Goal: Task Accomplishment & Management: Use online tool/utility

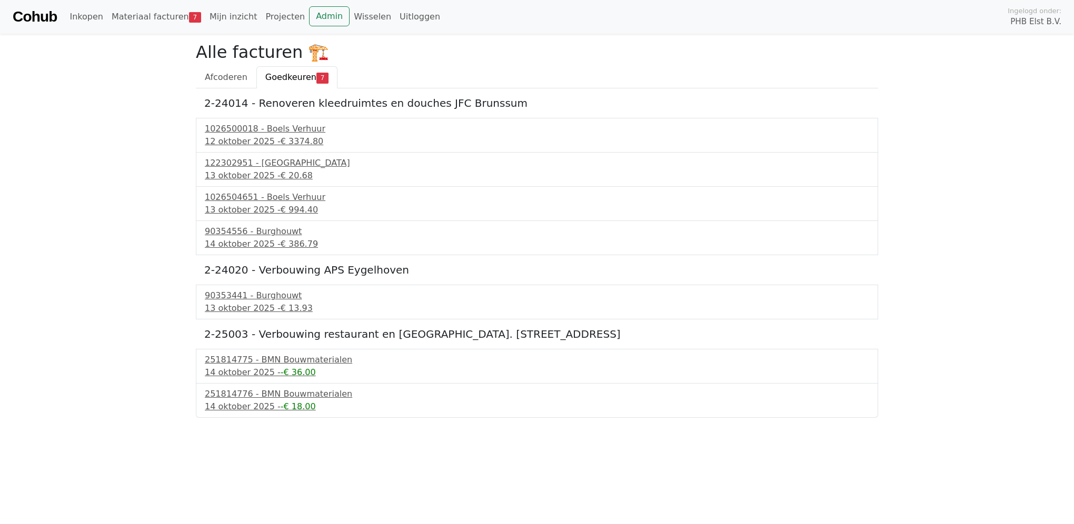
click at [36, 17] on link "Cohub" at bounding box center [35, 16] width 44 height 25
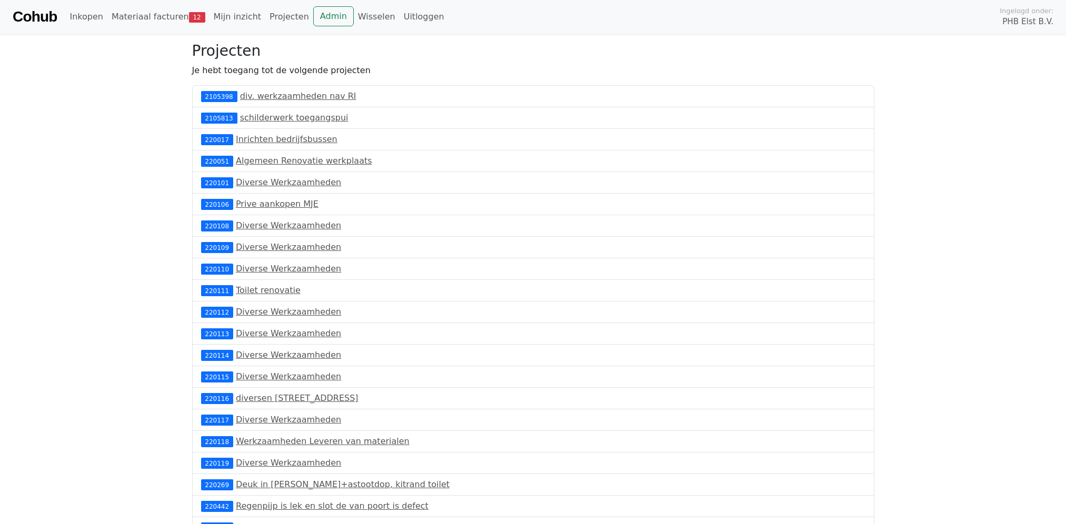
click at [36, 17] on link "Cohub" at bounding box center [35, 16] width 44 height 25
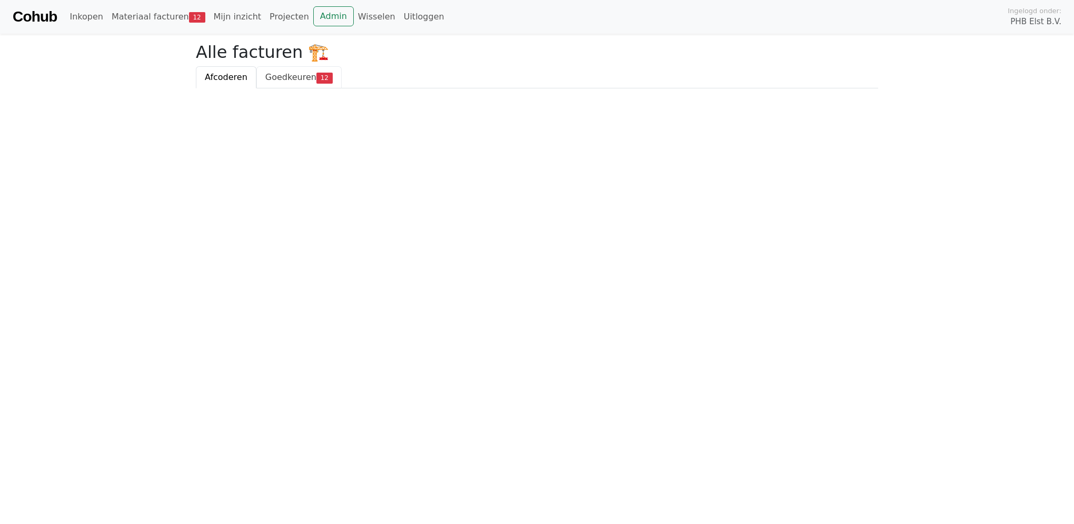
click at [296, 75] on span "Goedkeuren" at bounding box center [290, 77] width 51 height 10
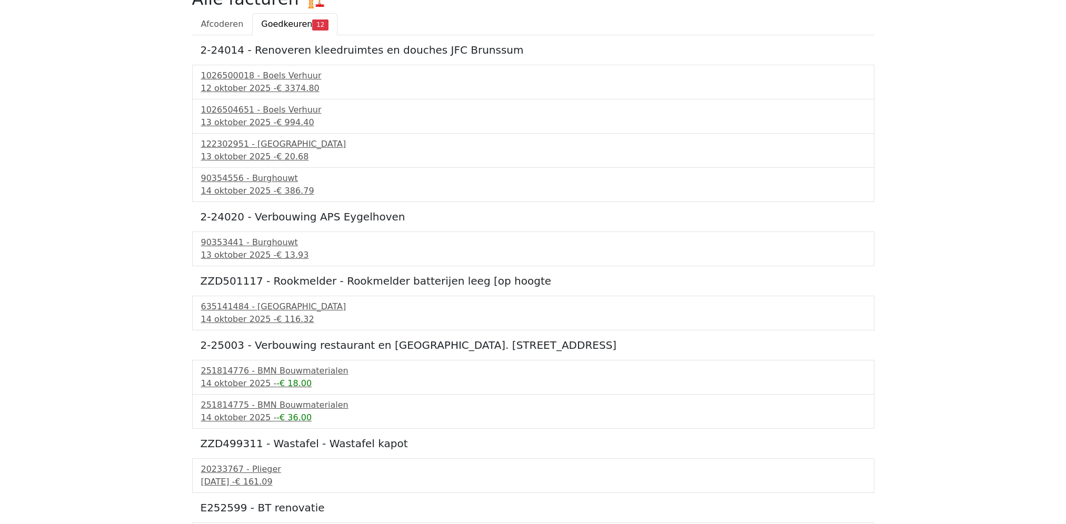
scroll to position [158, 0]
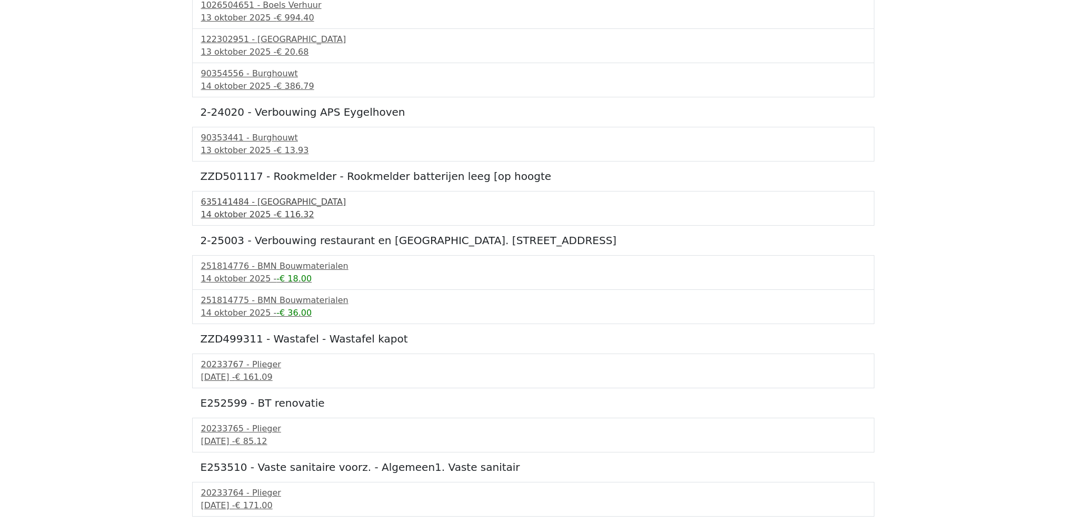
click at [261, 202] on div "635141484 - Technische Unie" at bounding box center [533, 202] width 664 height 13
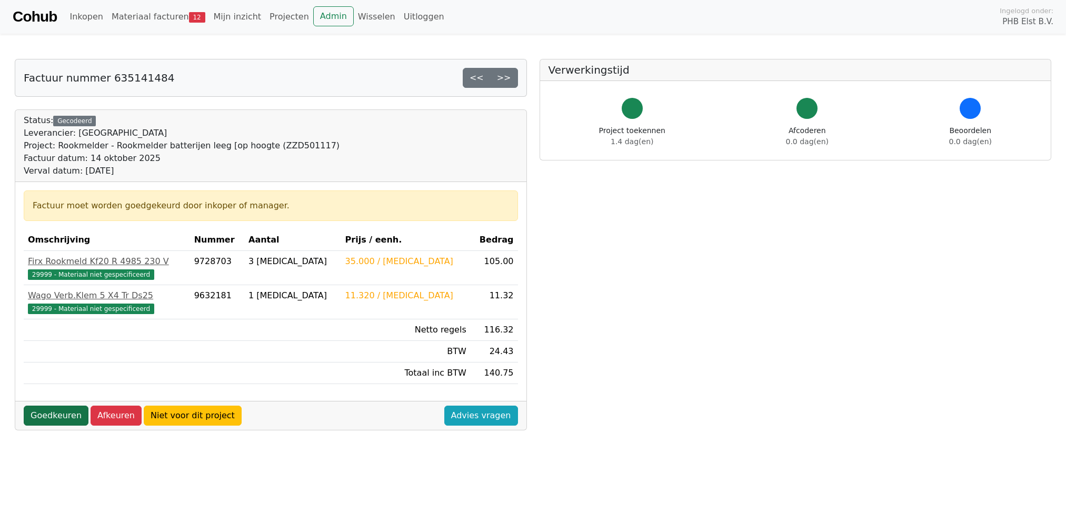
click at [56, 416] on link "Goedkeuren" at bounding box center [56, 416] width 65 height 20
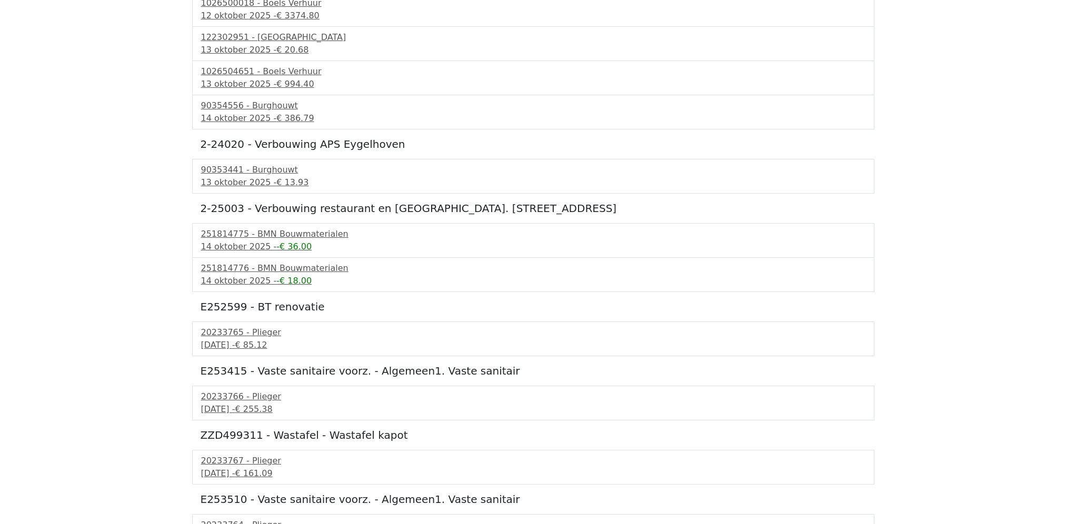
scroll to position [158, 0]
click at [223, 344] on div "15 oktober 2025 - € 85.12" at bounding box center [533, 343] width 664 height 13
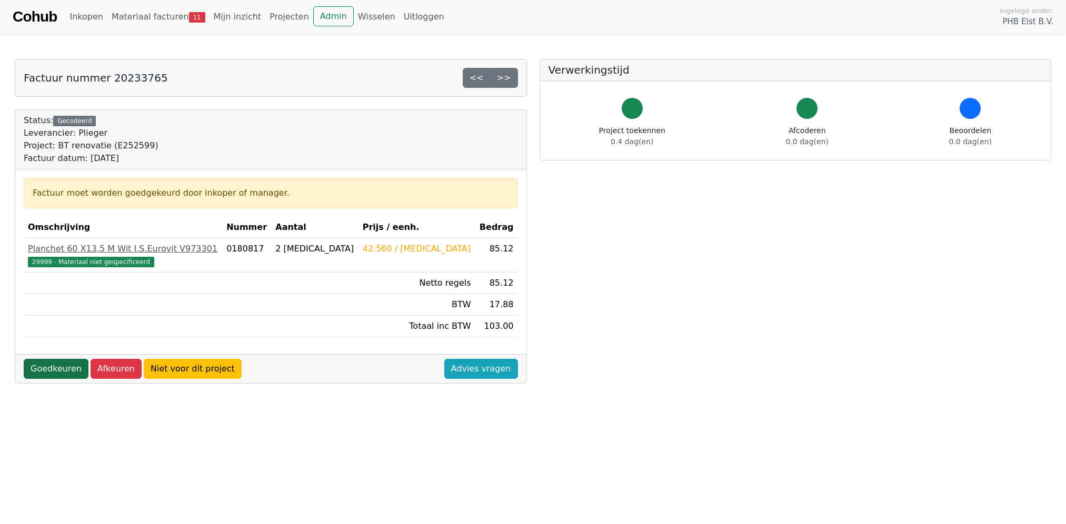
click at [44, 366] on link "Goedkeuren" at bounding box center [56, 369] width 65 height 20
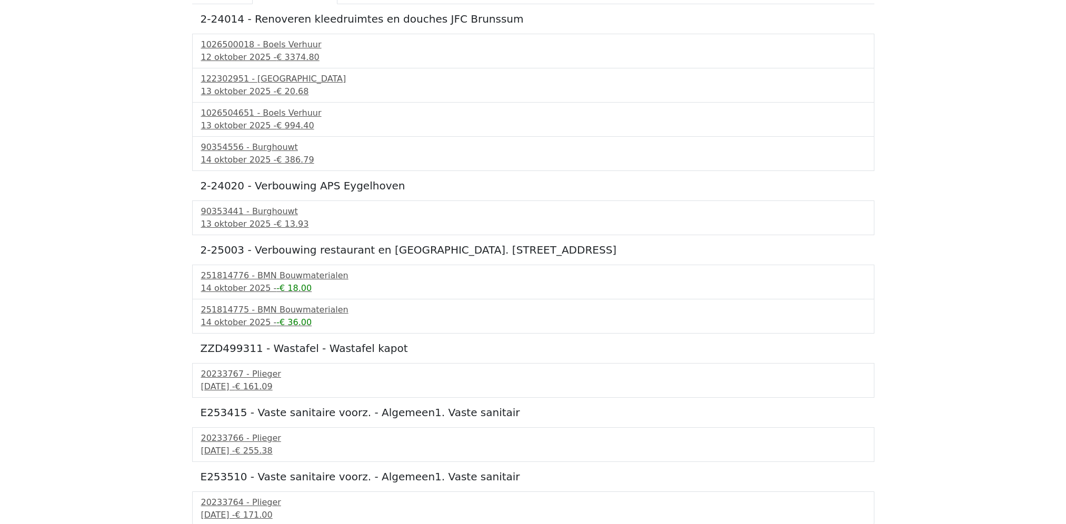
scroll to position [117, 0]
click at [217, 378] on div "20233767 - Plieger" at bounding box center [533, 372] width 664 height 13
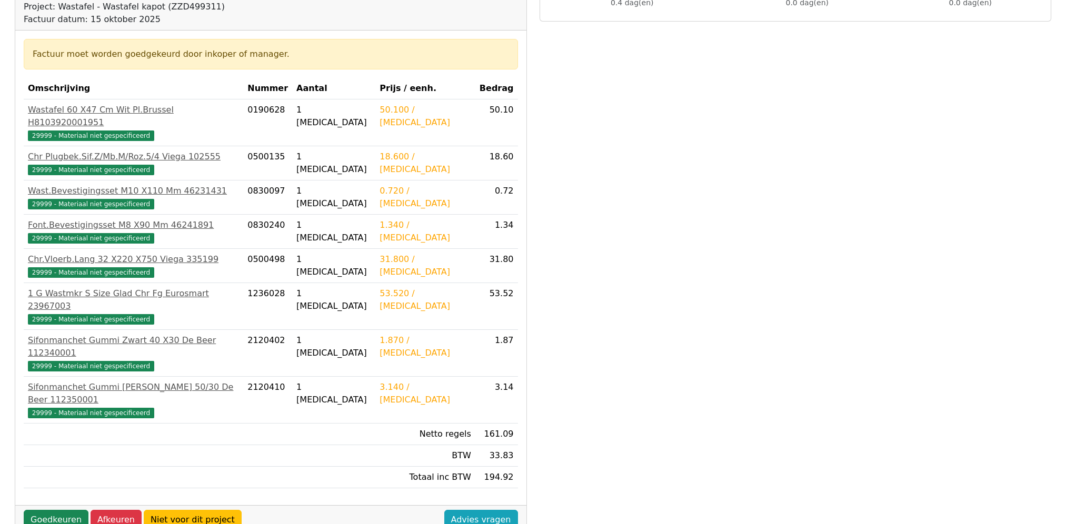
scroll to position [158, 0]
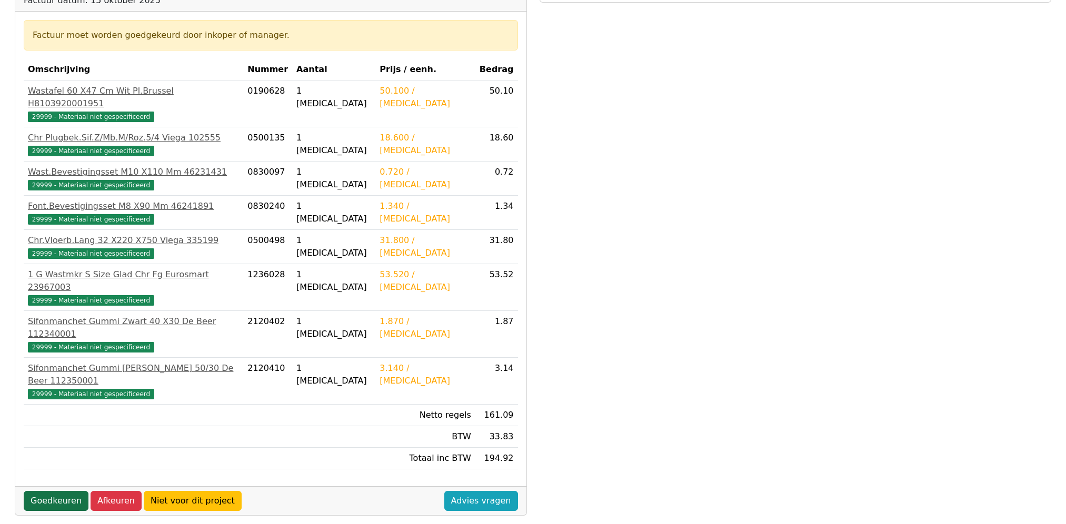
click at [45, 491] on link "Goedkeuren" at bounding box center [56, 501] width 65 height 20
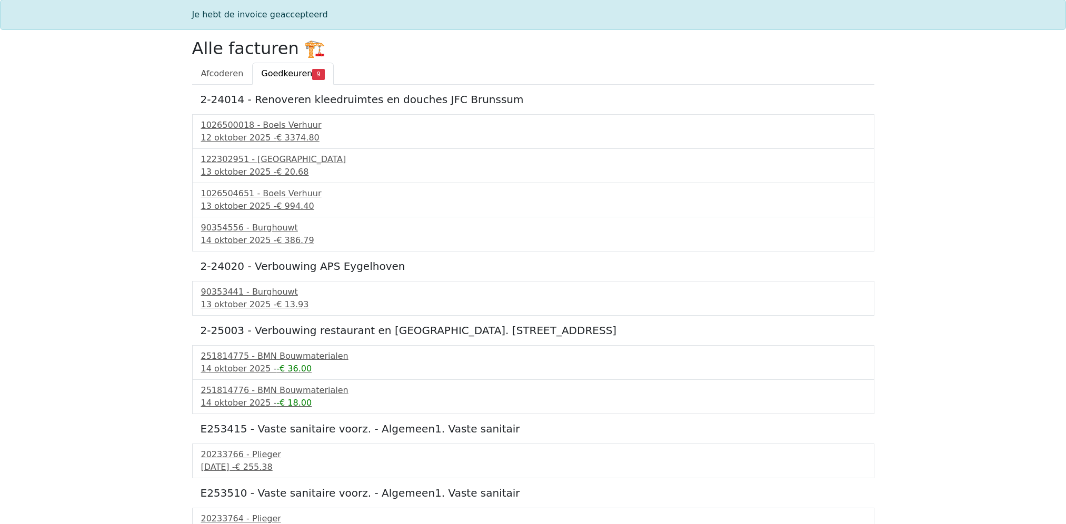
scroll to position [53, 0]
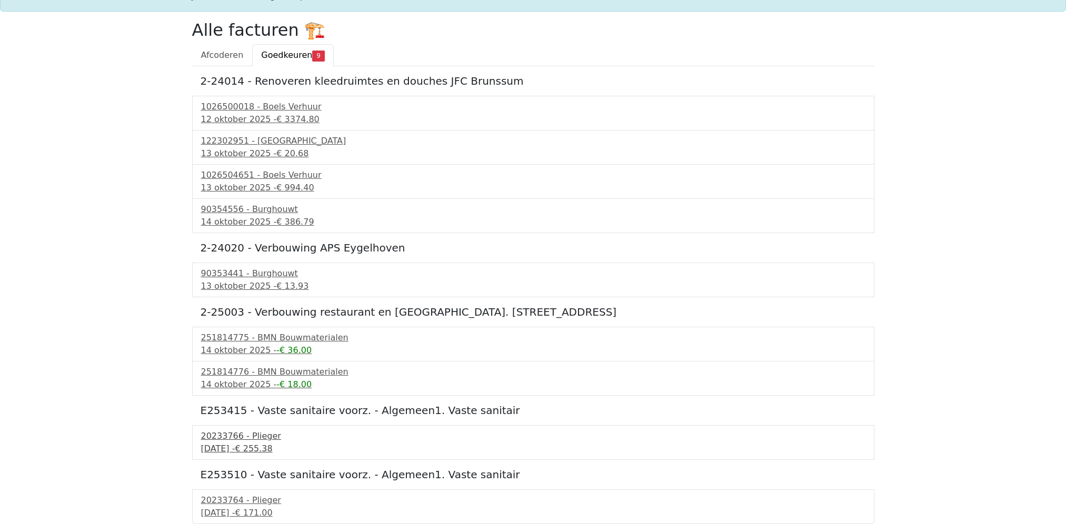
click at [222, 432] on div "20233766 - Plieger" at bounding box center [533, 436] width 664 height 13
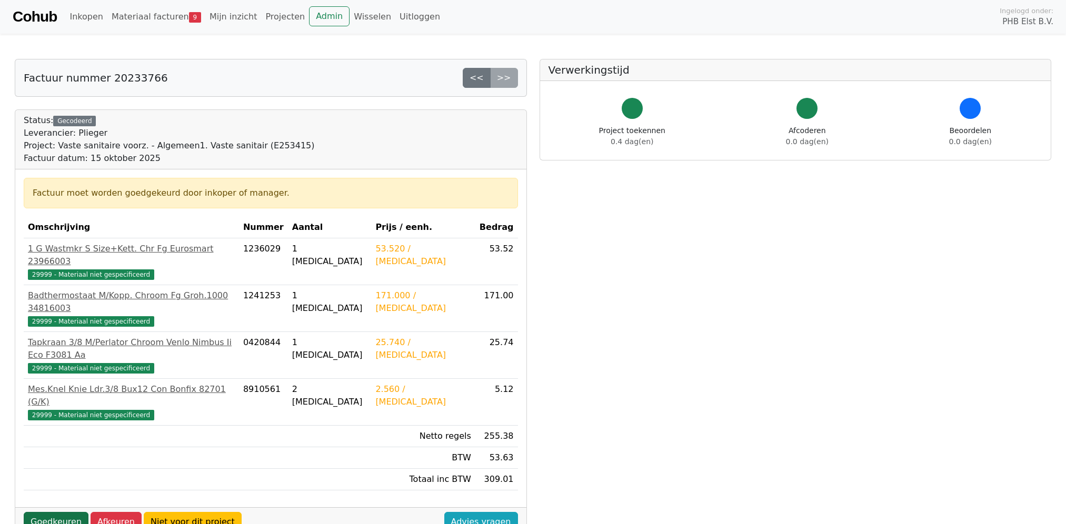
click at [40, 512] on link "Goedkeuren" at bounding box center [56, 522] width 65 height 20
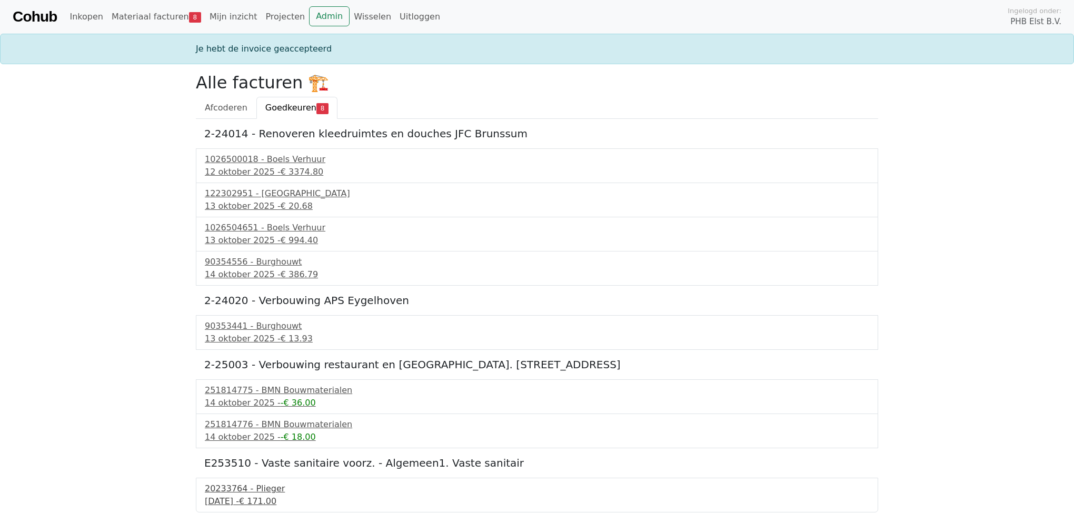
click at [215, 492] on div "20233764 - Plieger" at bounding box center [537, 489] width 664 height 13
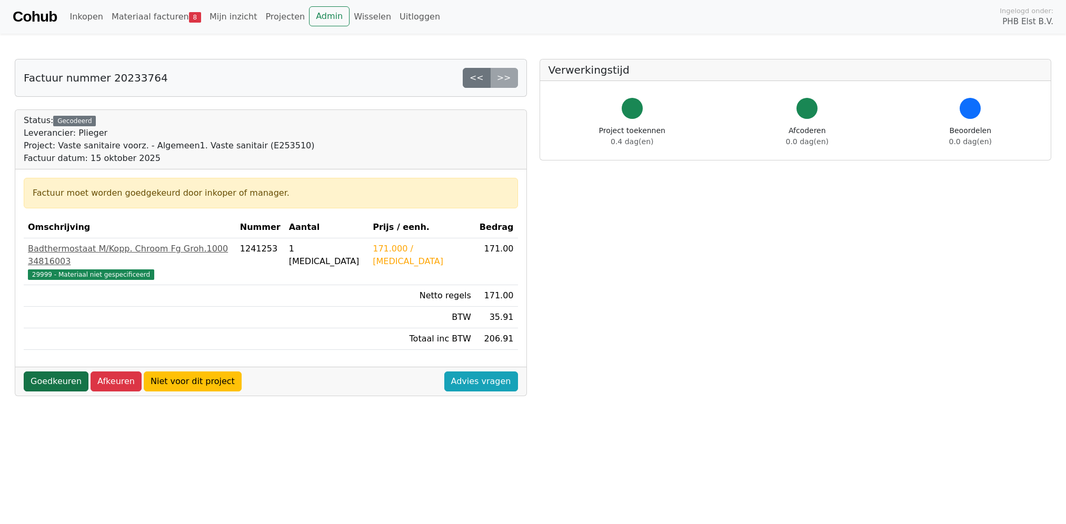
click at [52, 372] on link "Goedkeuren" at bounding box center [56, 382] width 65 height 20
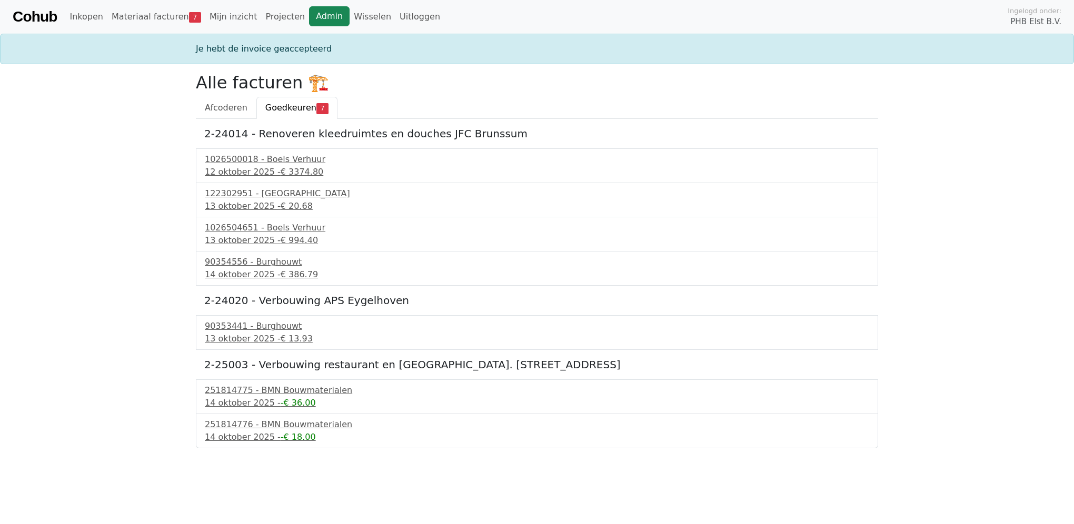
click at [309, 15] on link "Admin" at bounding box center [329, 16] width 41 height 20
